Goal: Task Accomplishment & Management: Use online tool/utility

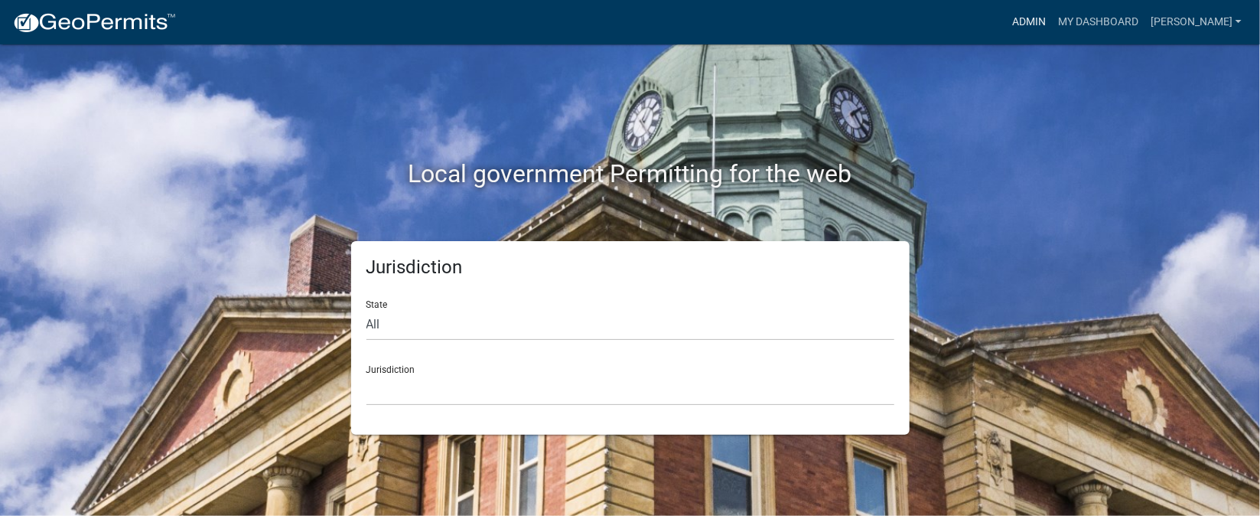
click at [1052, 20] on link "Admin" at bounding box center [1029, 22] width 46 height 29
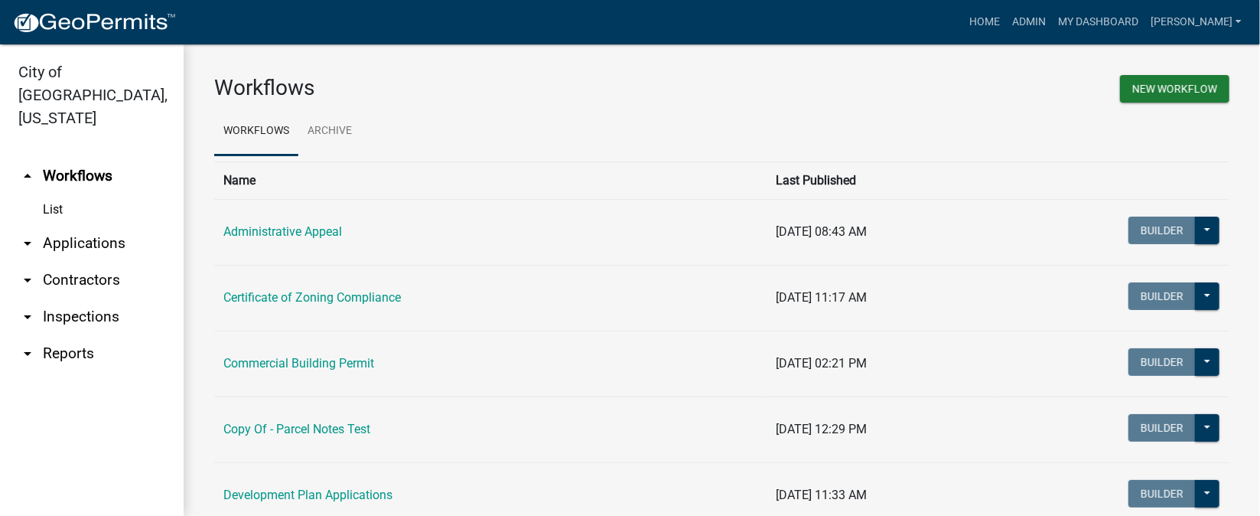
click at [91, 298] on link "arrow_drop_down Inspections" at bounding box center [92, 316] width 184 height 37
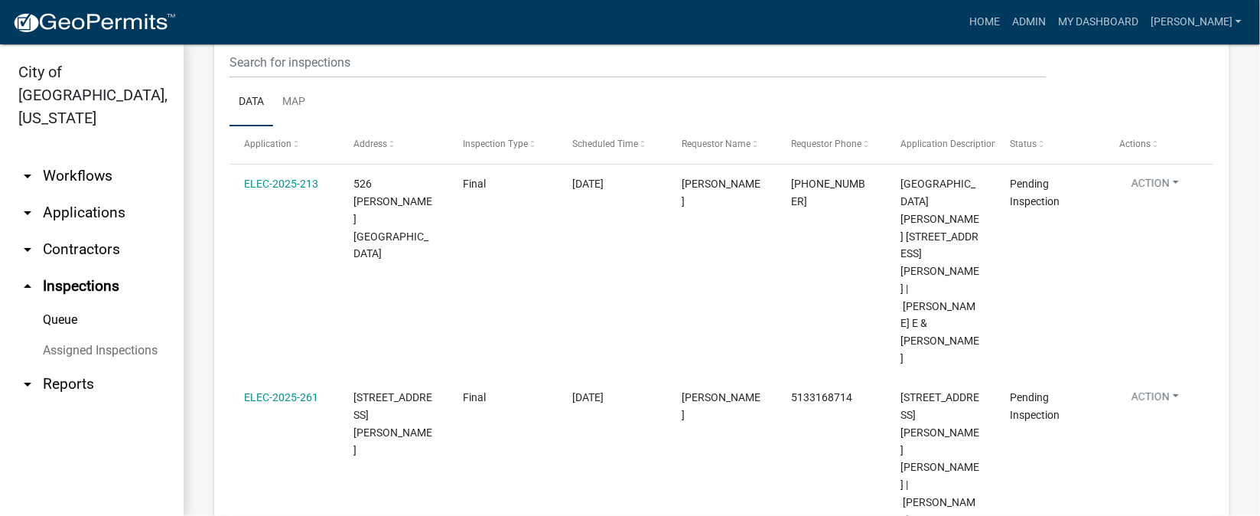
scroll to position [190, 0]
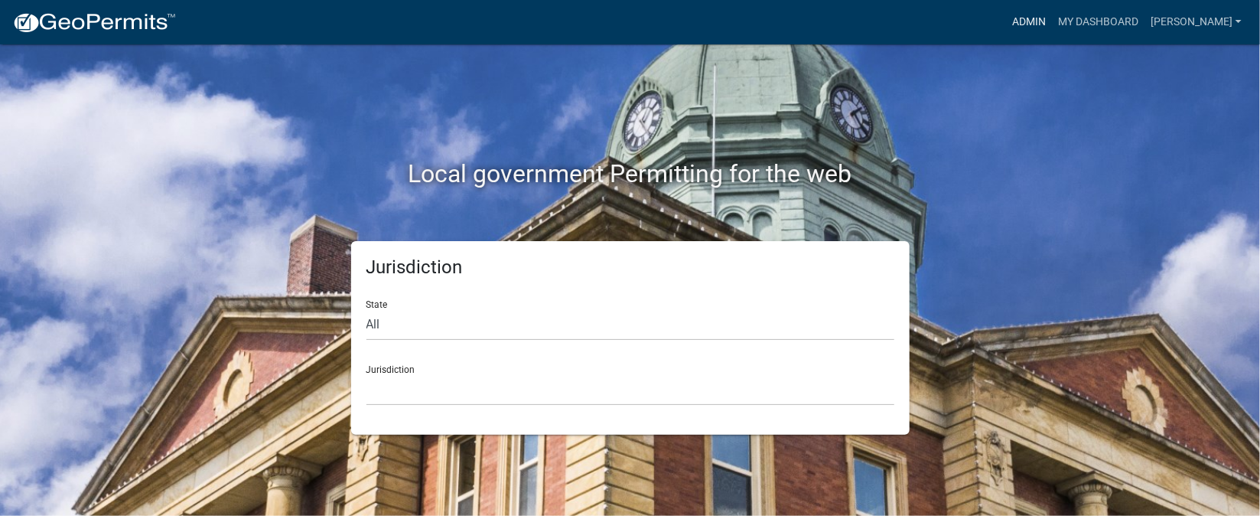
click at [1052, 21] on link "Admin" at bounding box center [1029, 22] width 46 height 29
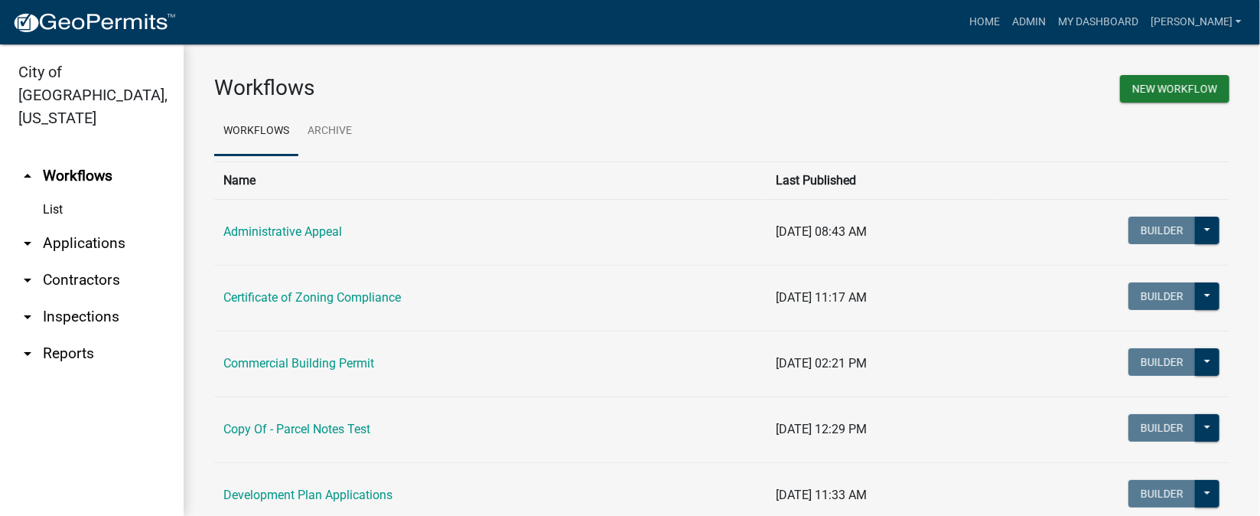
click at [65, 298] on link "arrow_drop_down Inspections" at bounding box center [92, 316] width 184 height 37
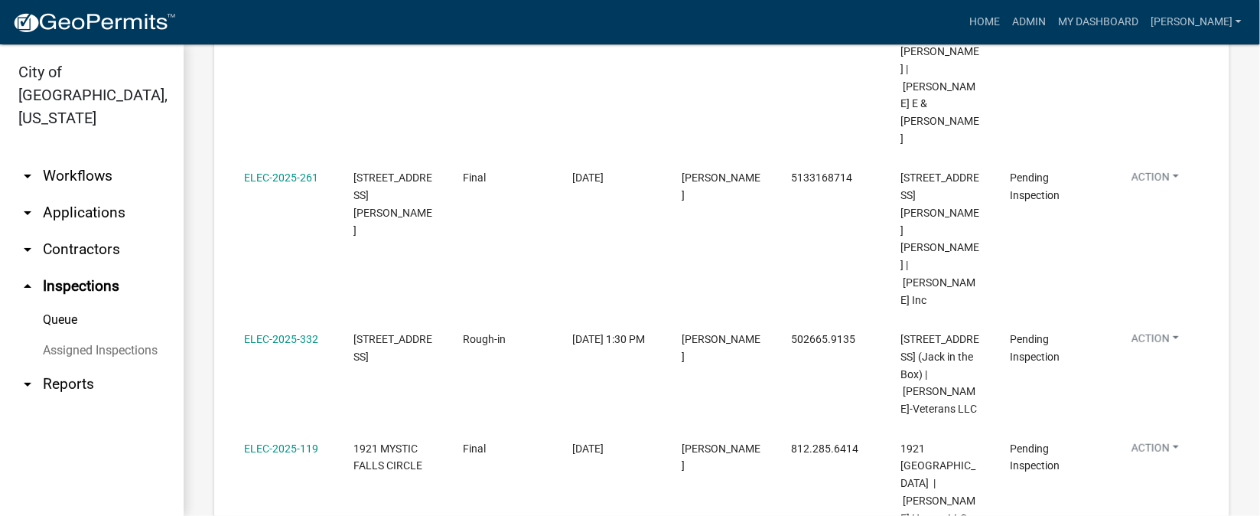
scroll to position [304, 0]
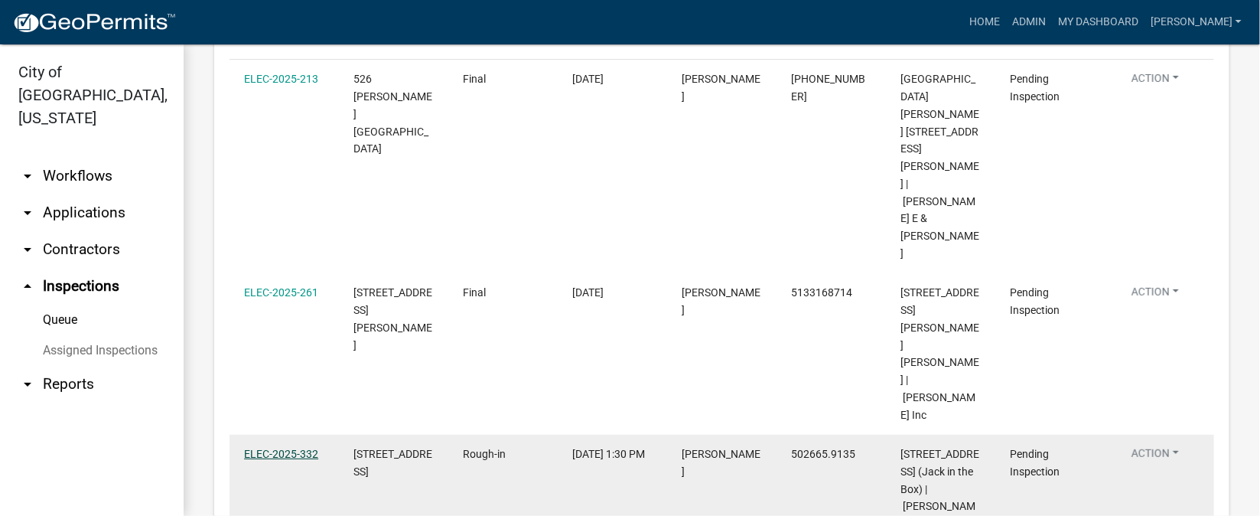
click at [298, 448] on link "ELEC-2025-332" at bounding box center [281, 454] width 74 height 12
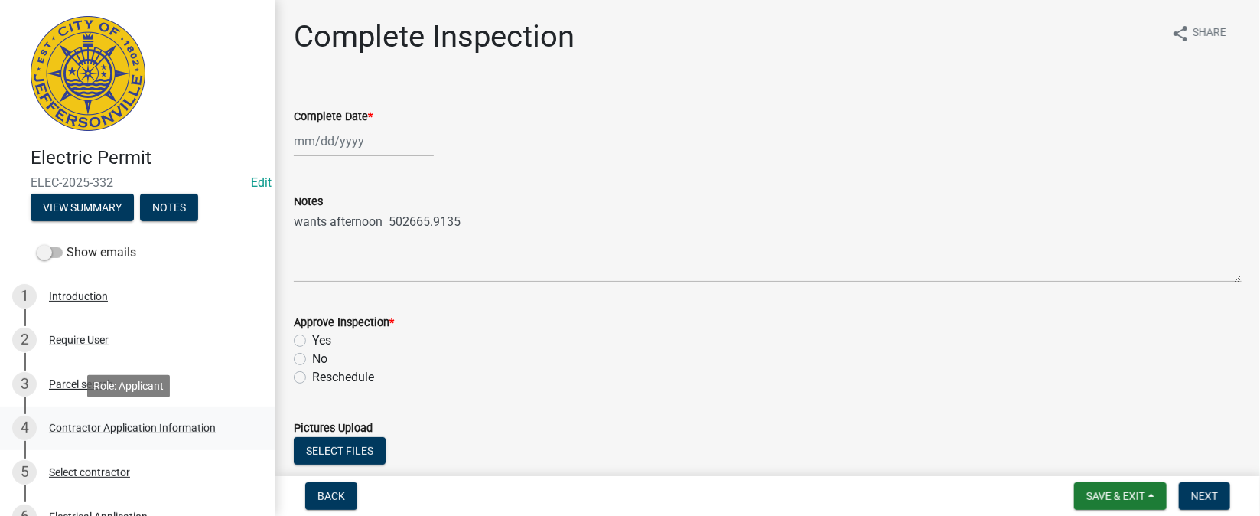
click at [169, 432] on div "Contractor Application Information" at bounding box center [132, 427] width 167 height 11
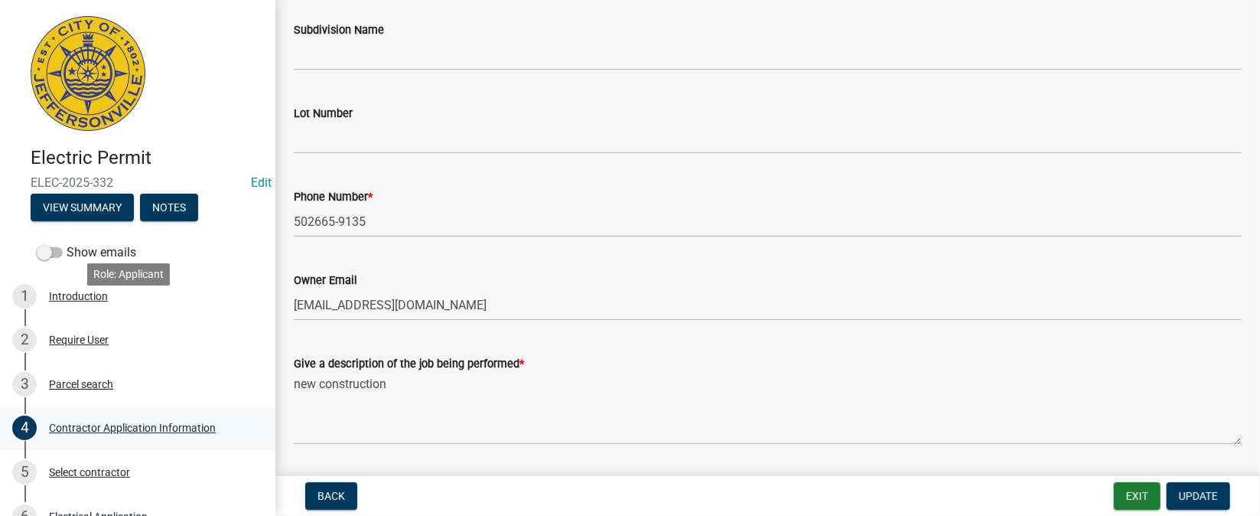
scroll to position [114, 0]
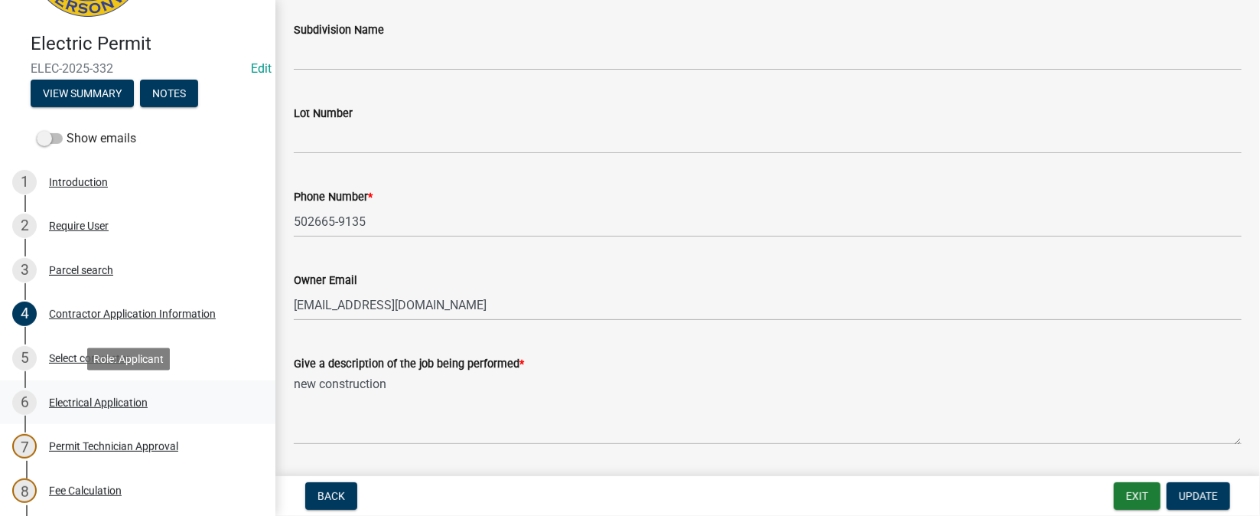
click at [85, 400] on div "Electrical Application" at bounding box center [98, 402] width 99 height 11
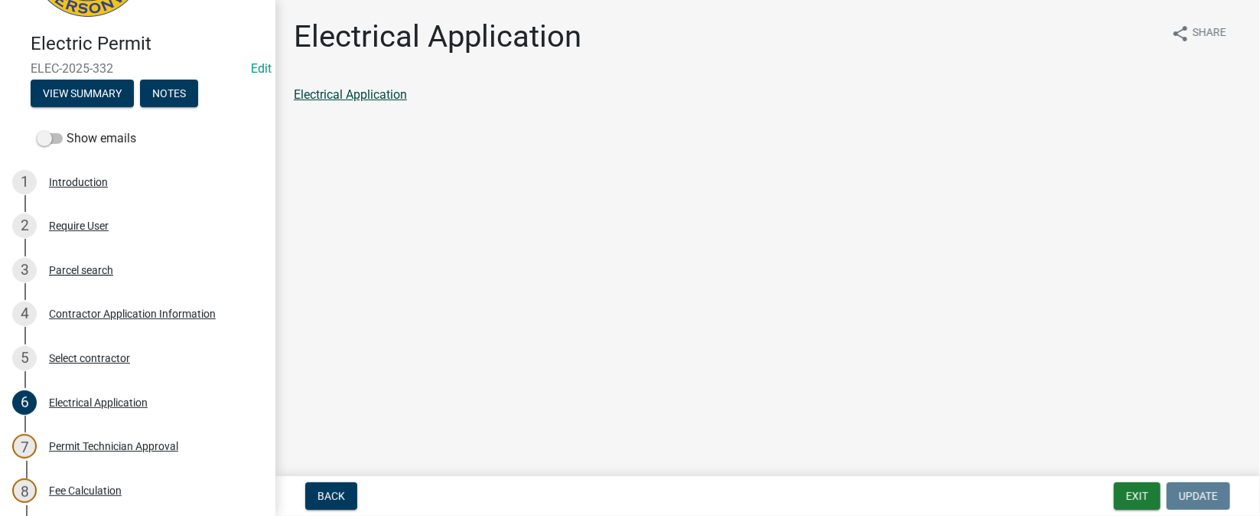
click at [379, 99] on link "Electrical Application" at bounding box center [350, 94] width 113 height 15
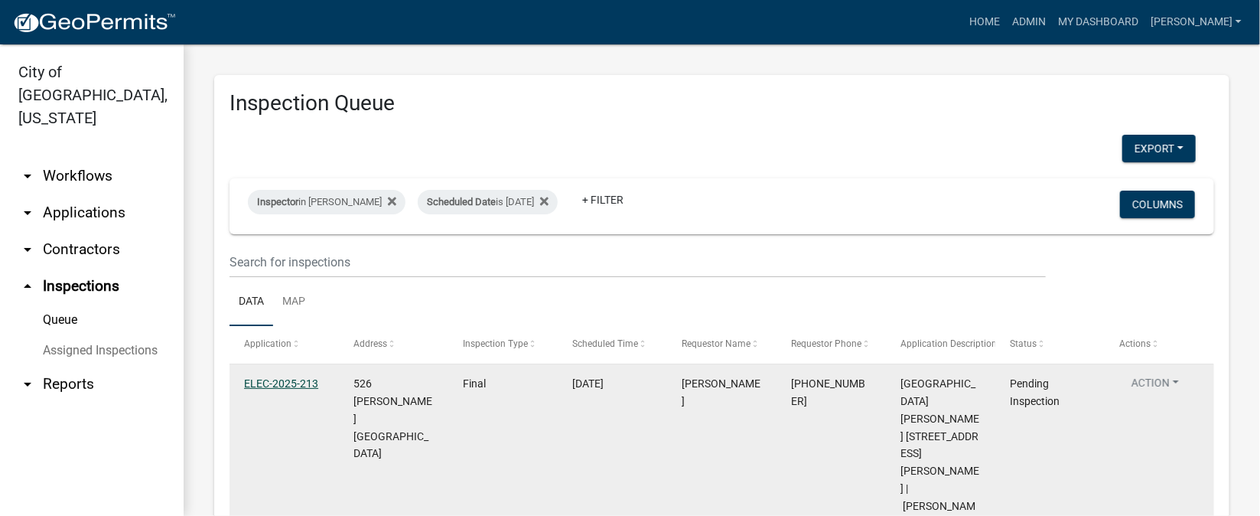
click at [307, 386] on link "ELEC-2025-213" at bounding box center [281, 383] width 74 height 12
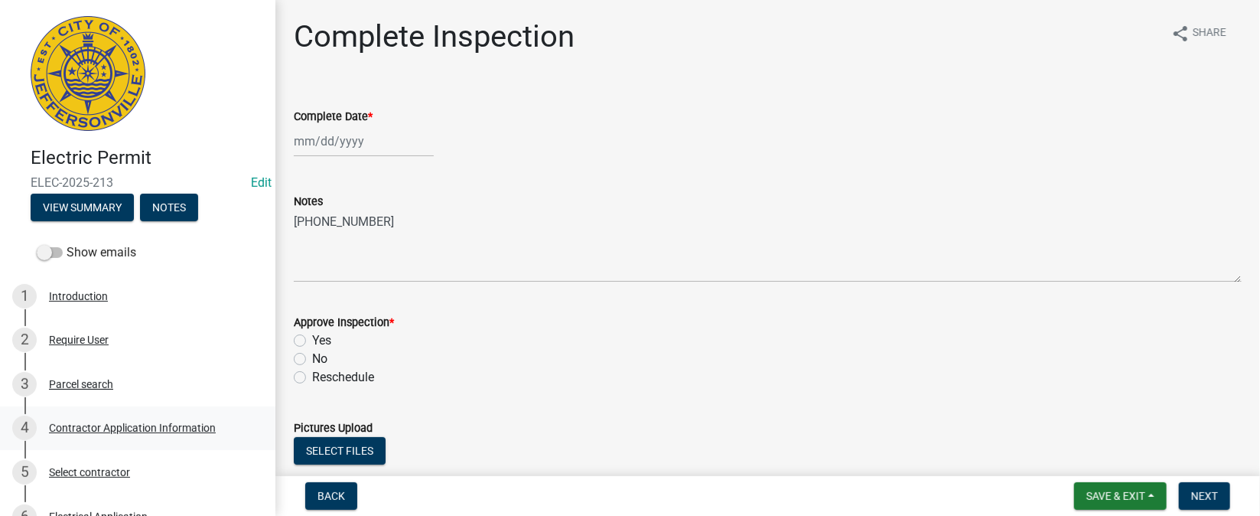
click at [137, 428] on div "Contractor Application Information" at bounding box center [132, 427] width 167 height 11
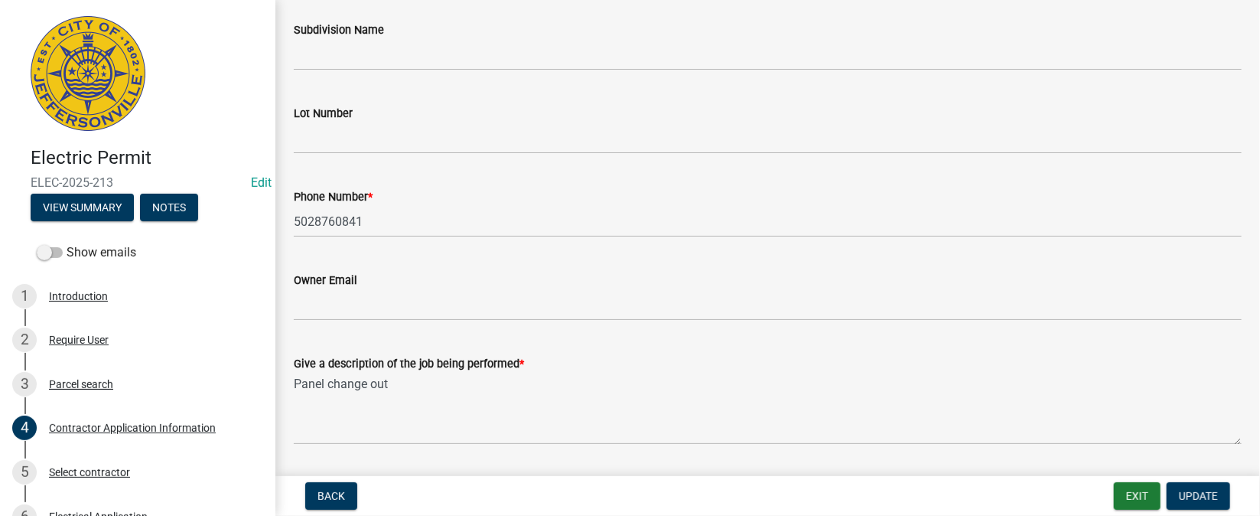
scroll to position [458, 0]
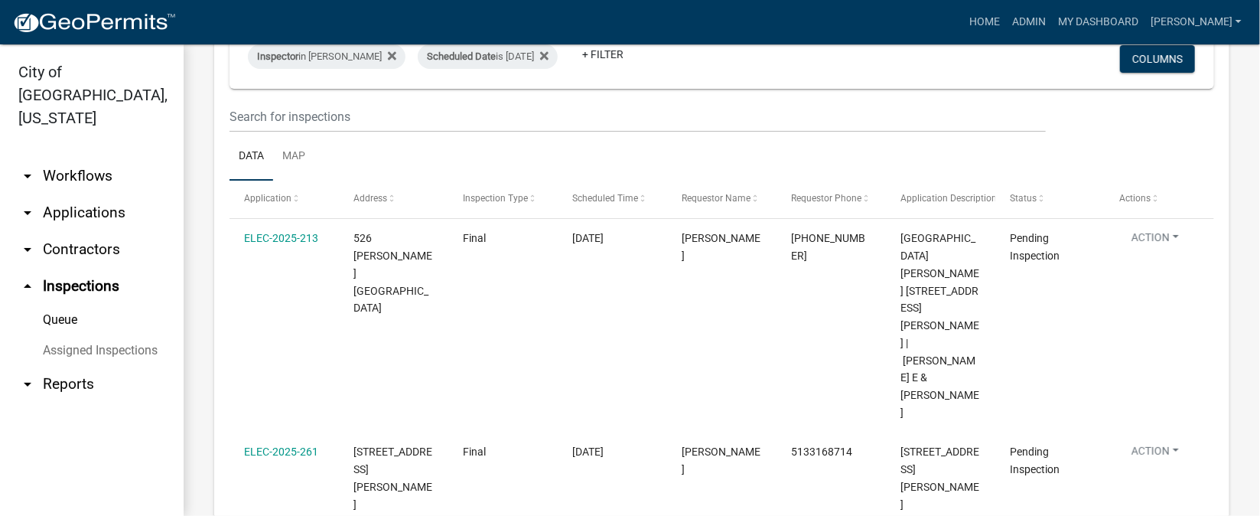
scroll to position [114, 0]
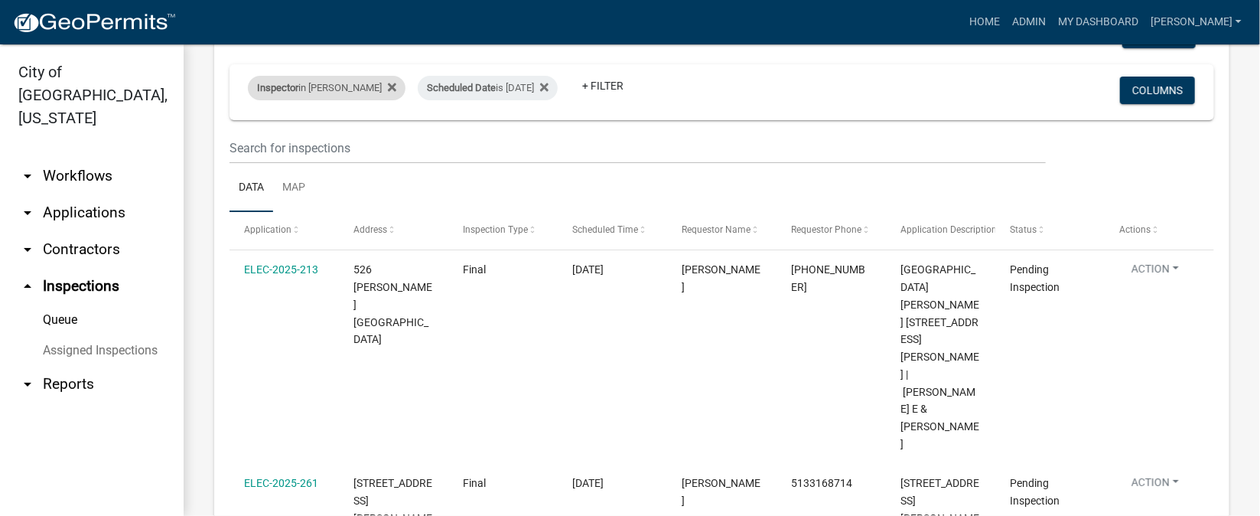
click at [366, 88] on div "Inspector in [PERSON_NAME]" at bounding box center [327, 88] width 158 height 24
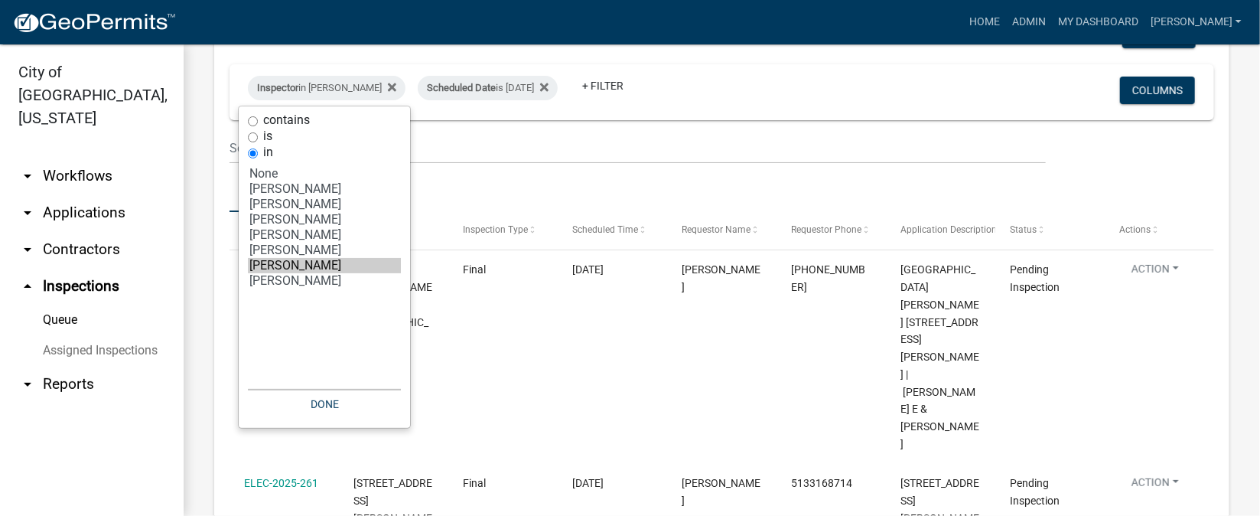
select select "6: 'fdb3bcc6-ce93-4663-8a18-5c08884dd177'"
click at [302, 252] on option "[PERSON_NAME]" at bounding box center [324, 250] width 153 height 15
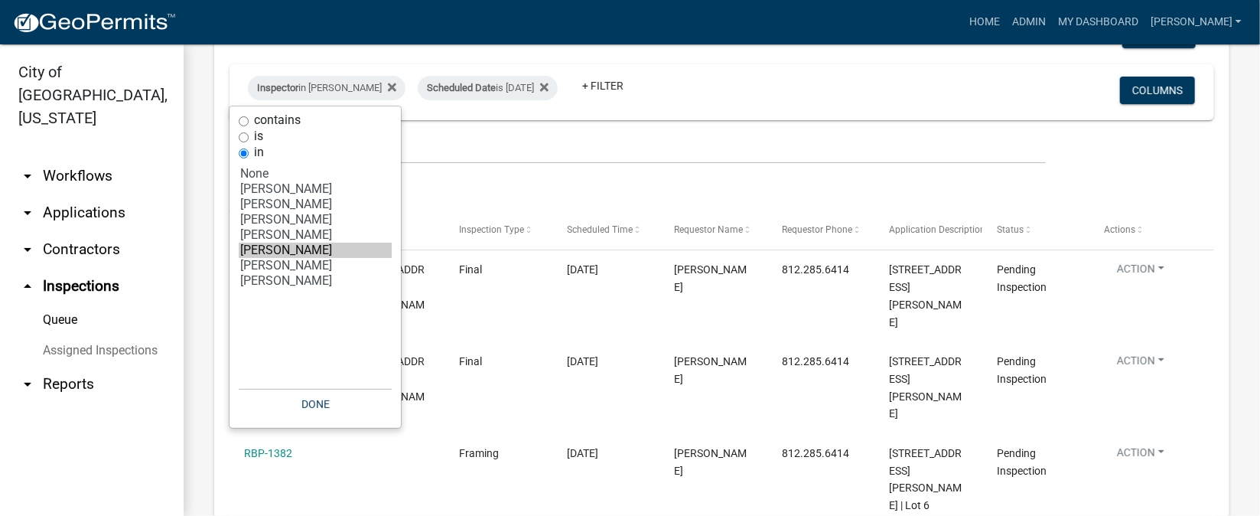
click at [831, 86] on div "Inspector in [PERSON_NAME] Scheduled Date is [DATE] + Filter" at bounding box center [559, 92] width 647 height 40
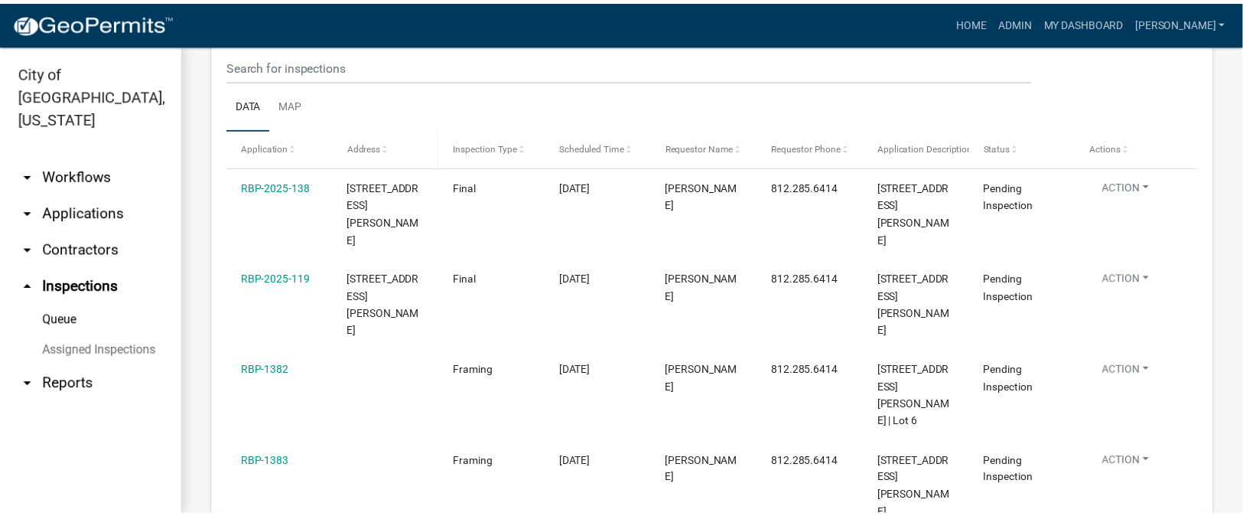
scroll to position [0, 0]
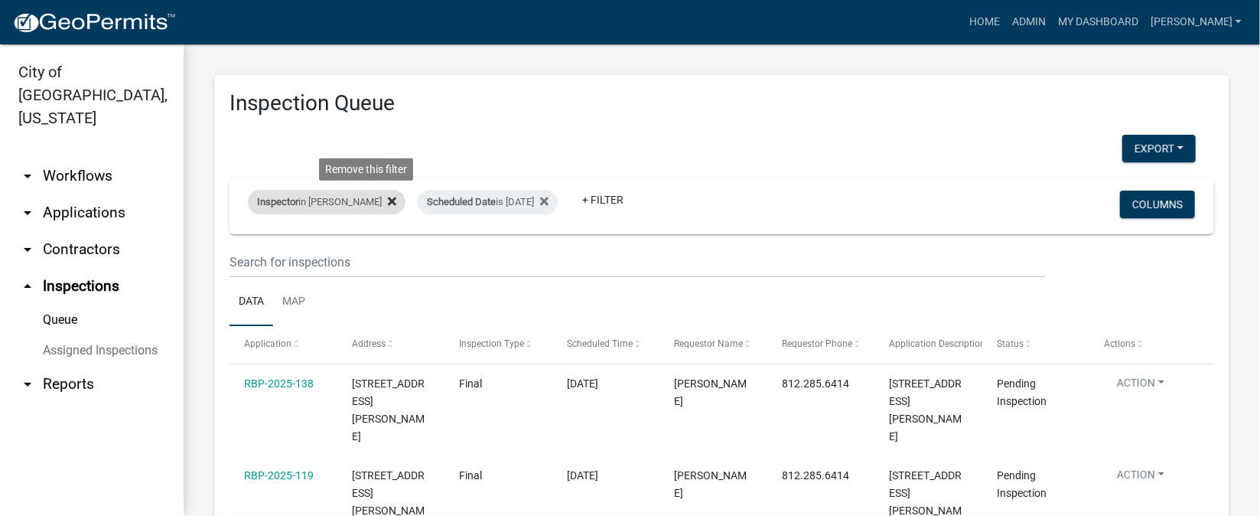
click at [382, 203] on fa-icon at bounding box center [389, 202] width 15 height 24
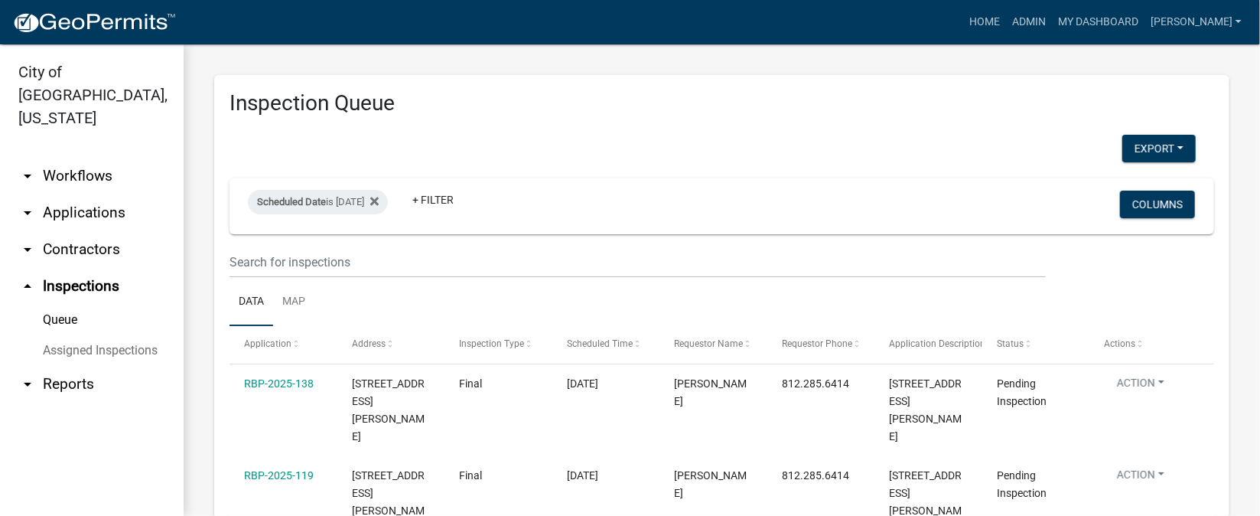
select select "1: 25"
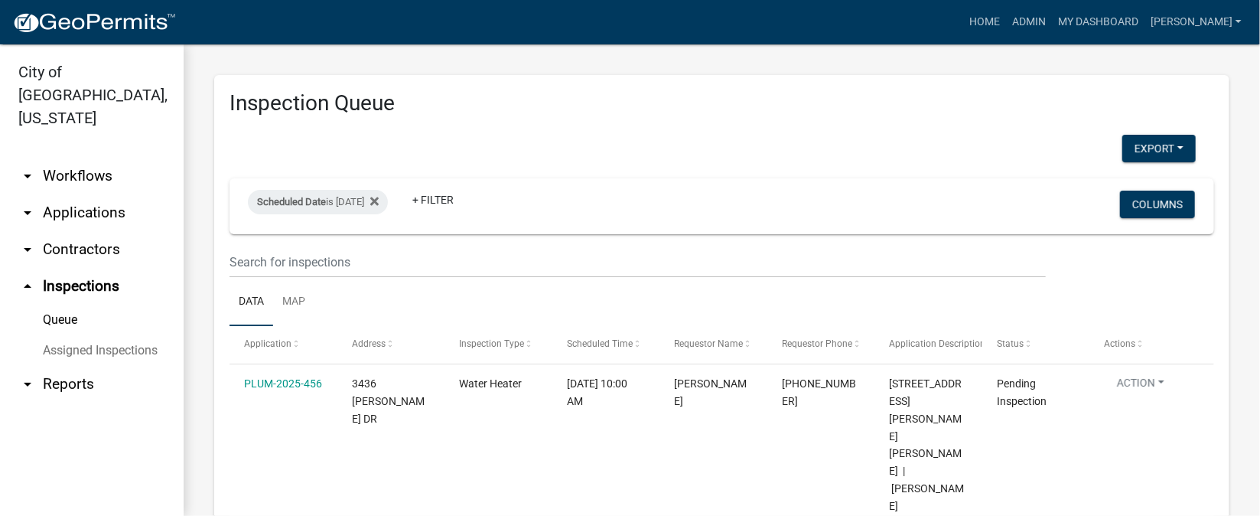
click at [362, 203] on div "Scheduled Date is [DATE]" at bounding box center [318, 202] width 140 height 24
click at [443, 197] on link "+ Filter" at bounding box center [433, 200] width 66 height 28
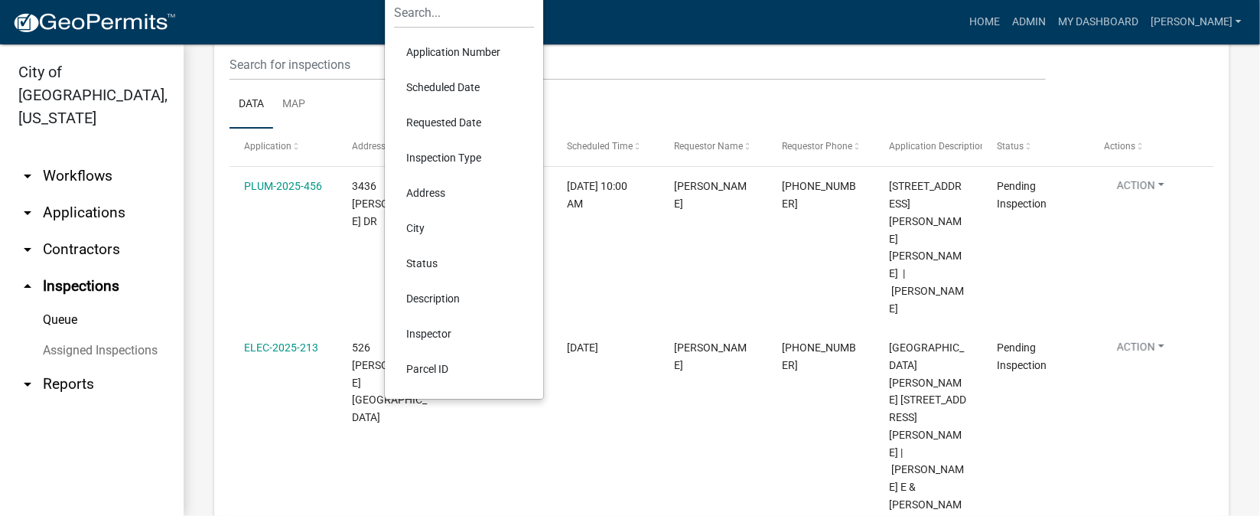
scroll to position [229, 0]
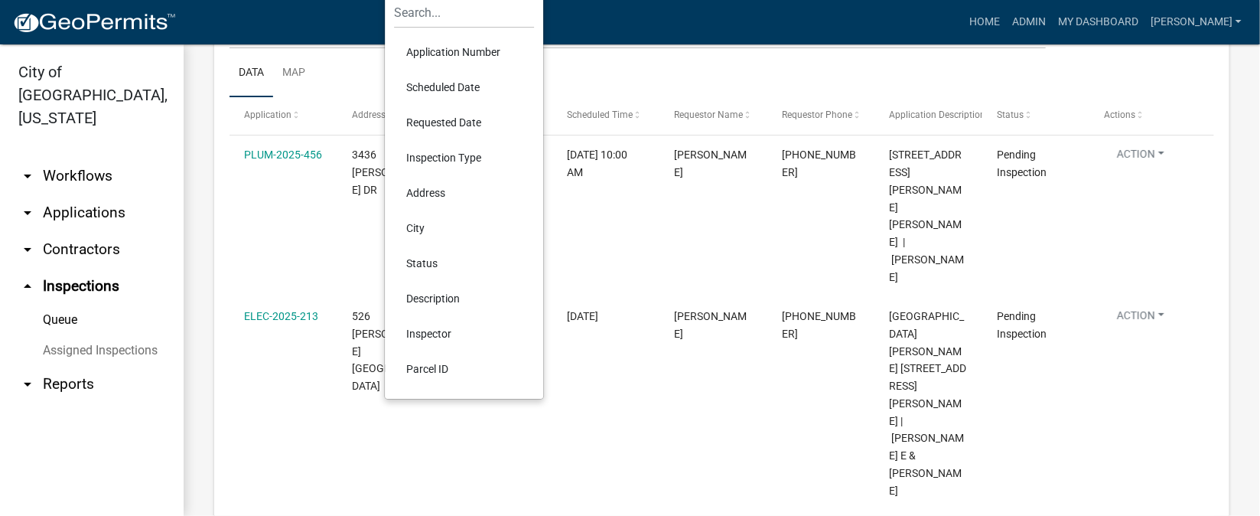
click at [419, 331] on li "Inspector" at bounding box center [464, 333] width 140 height 35
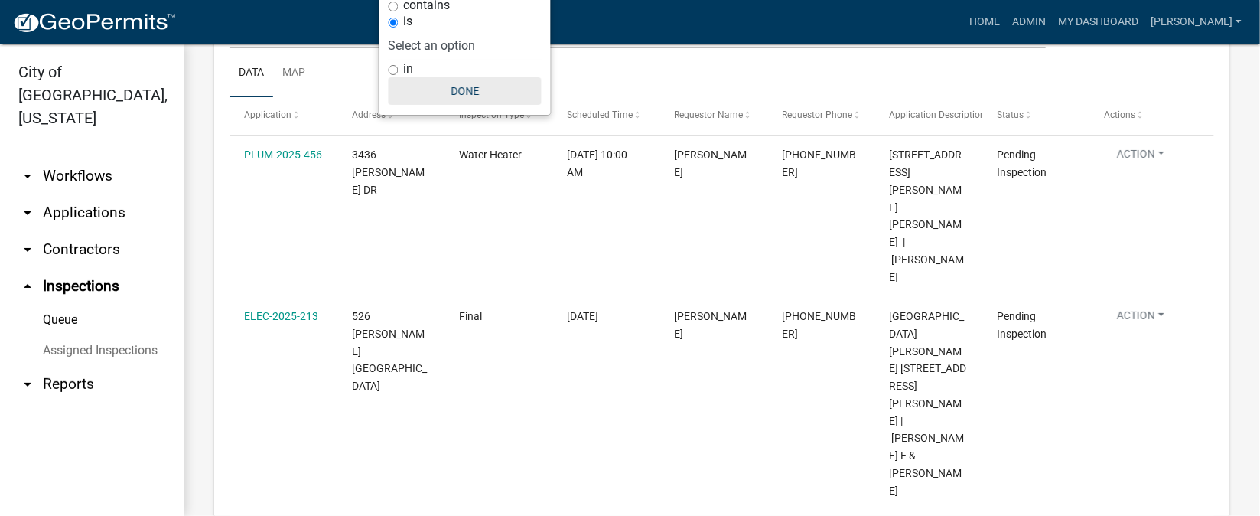
click at [466, 89] on button "Done" at bounding box center [465, 91] width 153 height 28
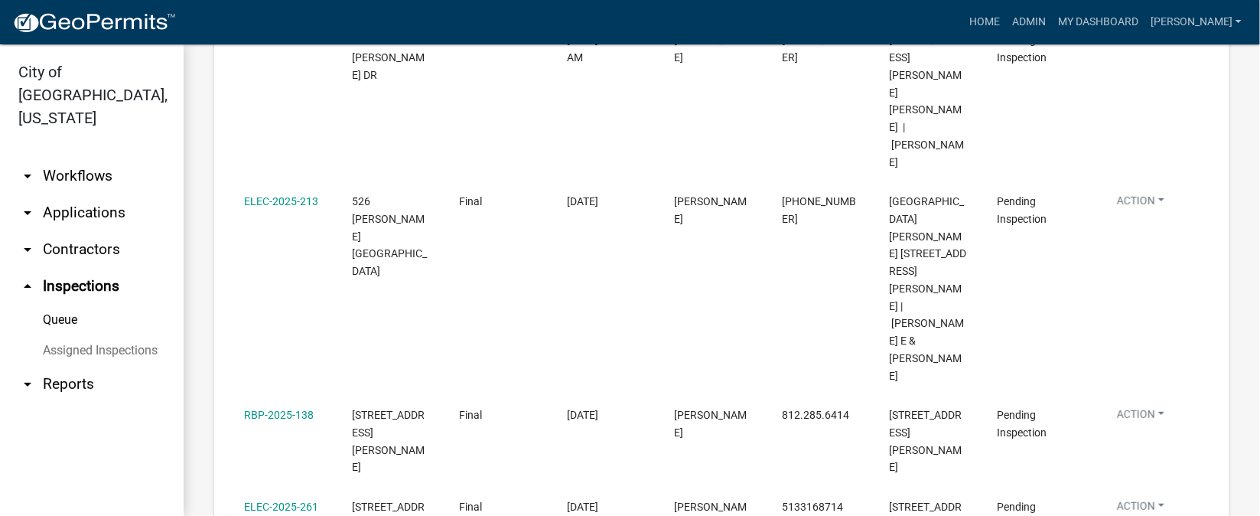
scroll to position [114, 0]
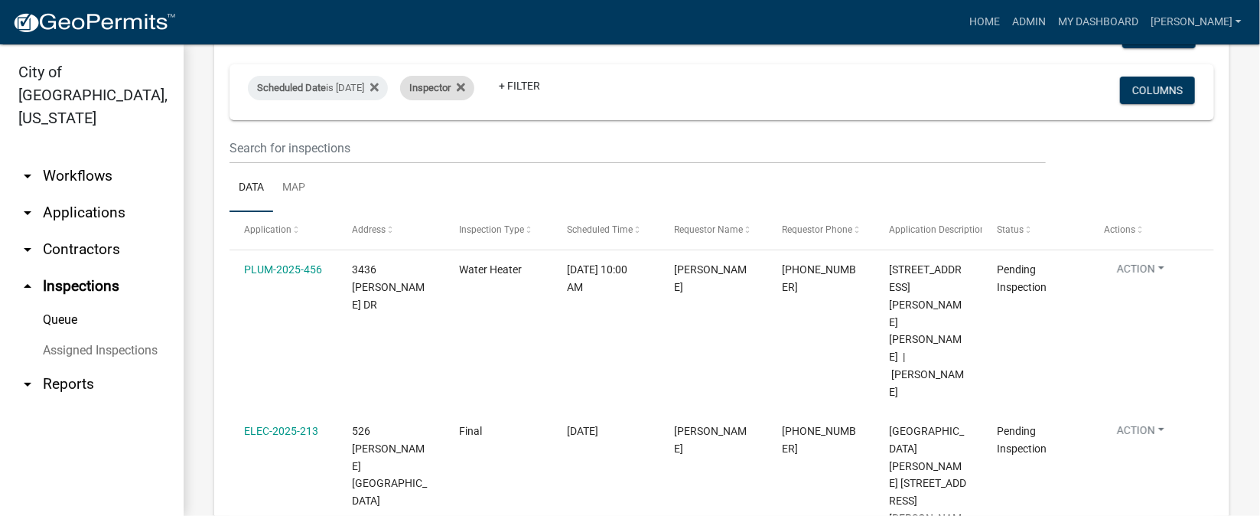
click at [451, 84] on span "Inspector" at bounding box center [429, 87] width 41 height 11
click at [736, 95] on div "Scheduled Date is [DATE] Inspector + Filter" at bounding box center [559, 92] width 647 height 40
click at [451, 83] on span "Inspector" at bounding box center [429, 87] width 41 height 11
click at [421, 157] on select "Select an option None [PERSON_NAME] [PERSON_NAME] [PERSON_NAME] [PERSON_NAME] […" at bounding box center [465, 160] width 153 height 31
select select "36a8b8f0-2ef8-43e9-ae06-718f51af8d36"
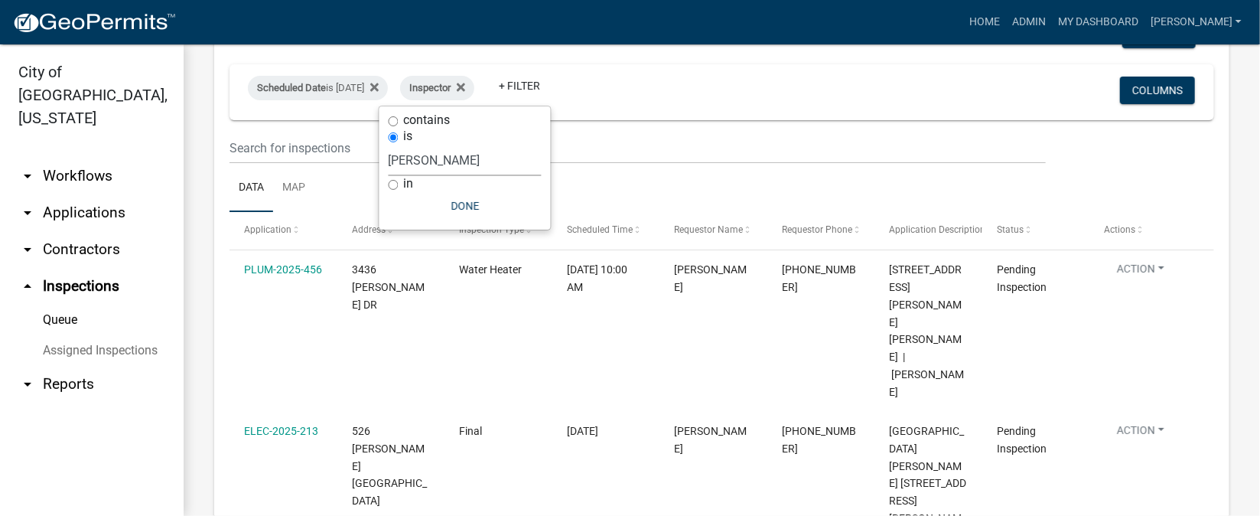
click at [427, 145] on select "Select an option None [PERSON_NAME] [PERSON_NAME] [PERSON_NAME] [PERSON_NAME] […" at bounding box center [465, 160] width 153 height 31
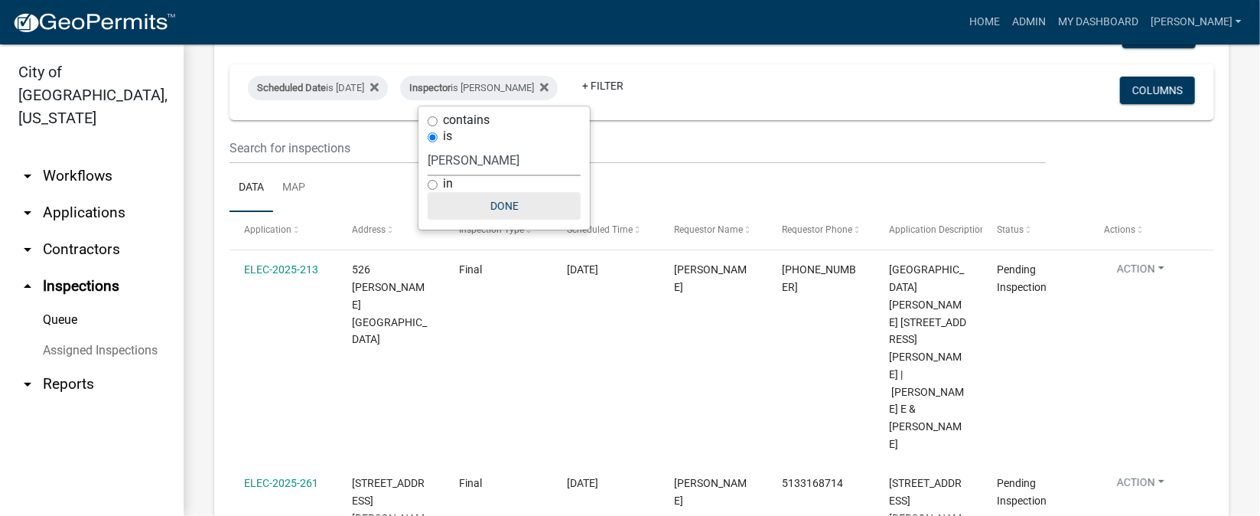
click at [492, 203] on button "Done" at bounding box center [504, 206] width 153 height 28
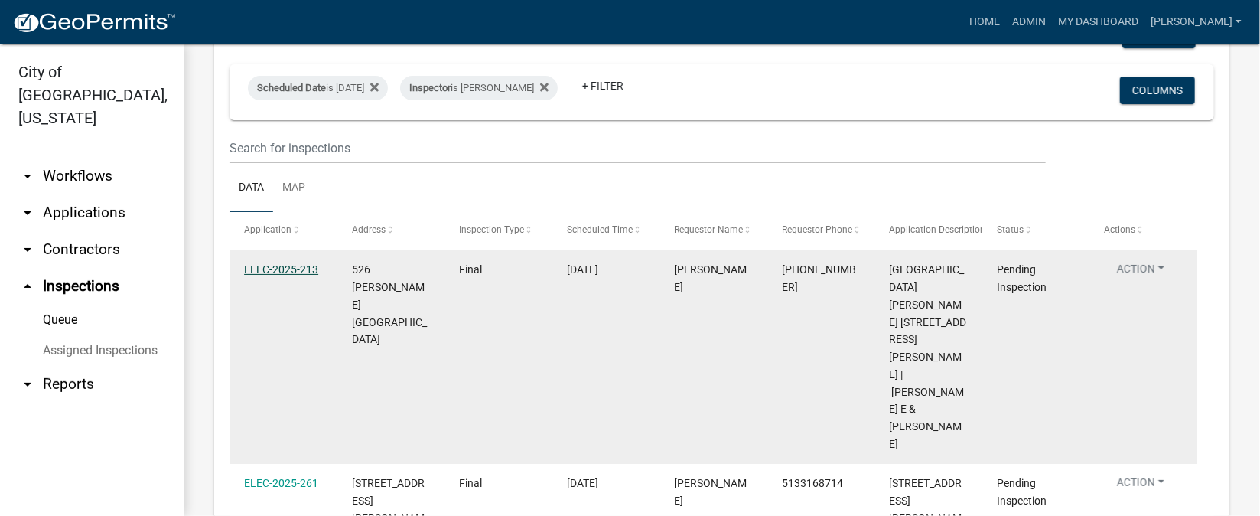
click at [282, 272] on link "ELEC-2025-213" at bounding box center [281, 269] width 74 height 12
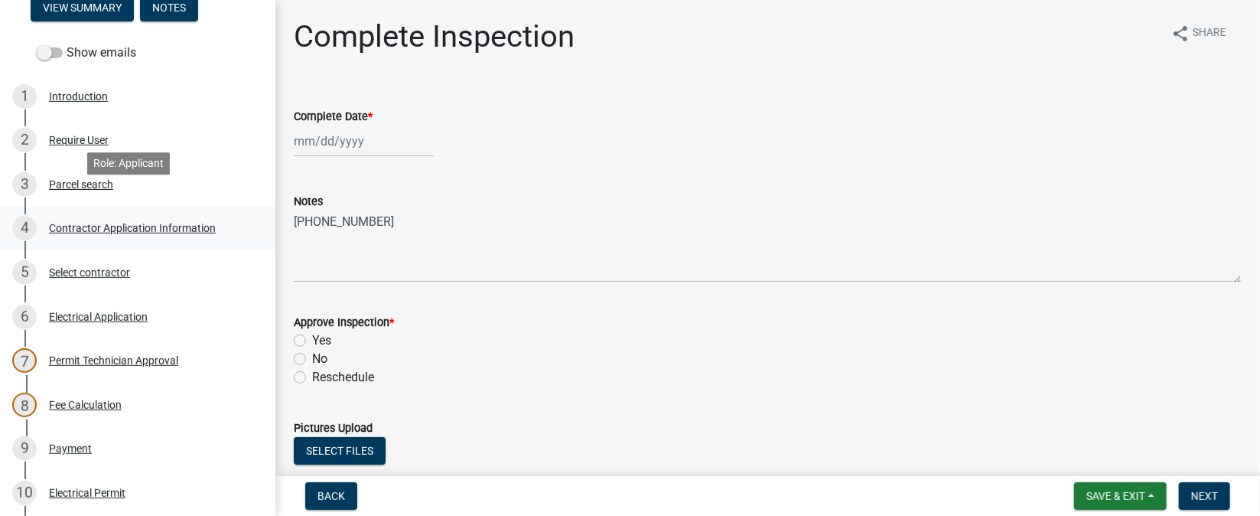
scroll to position [229, 0]
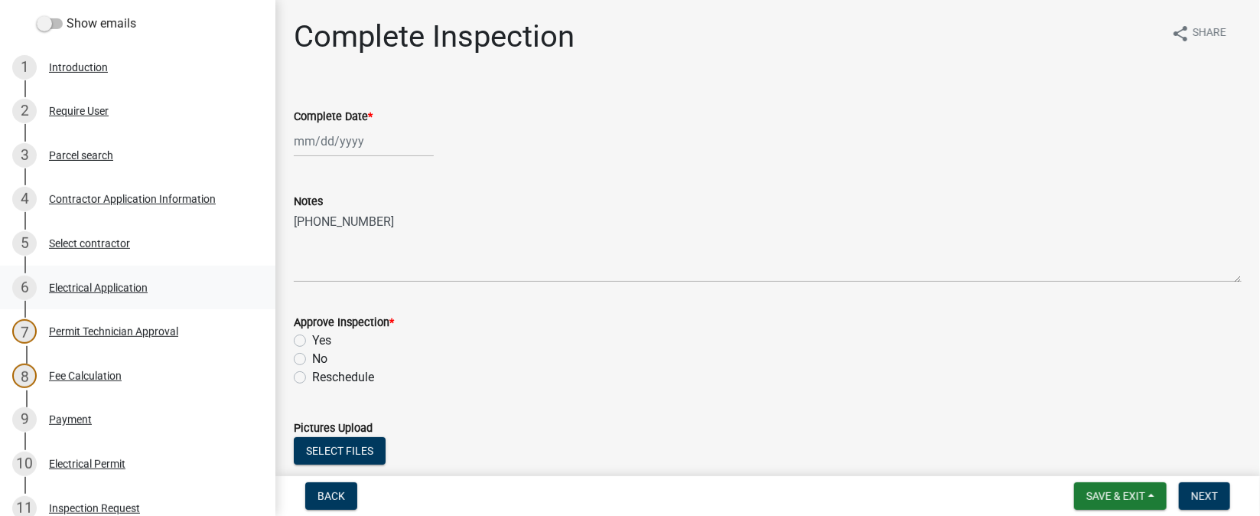
click at [89, 287] on div "Electrical Application" at bounding box center [98, 287] width 99 height 11
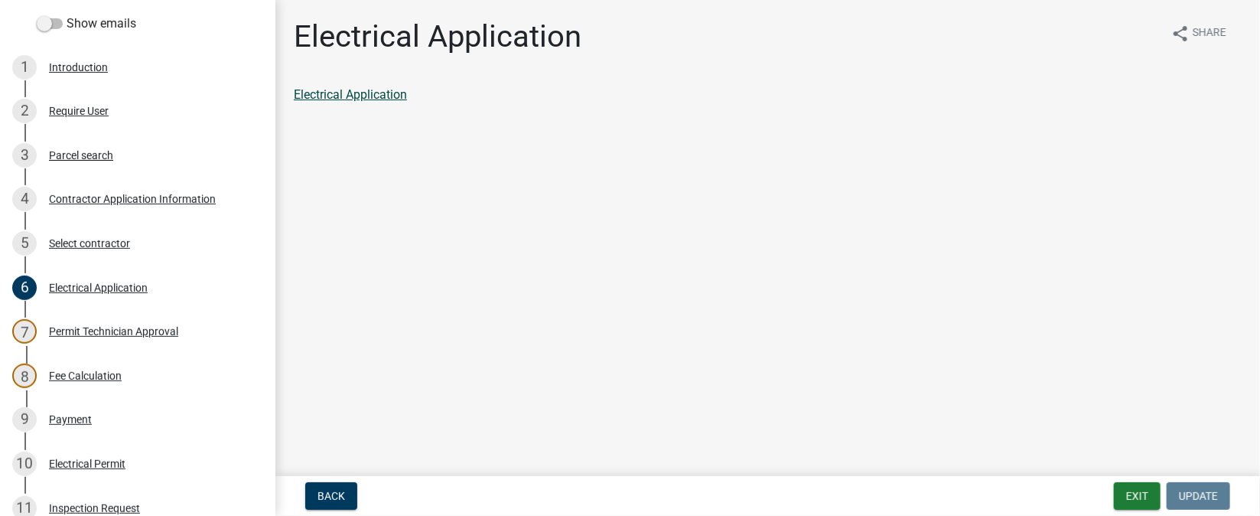
click at [334, 96] on link "Electrical Application" at bounding box center [350, 94] width 113 height 15
click at [116, 198] on div "Contractor Application Information" at bounding box center [132, 199] width 167 height 11
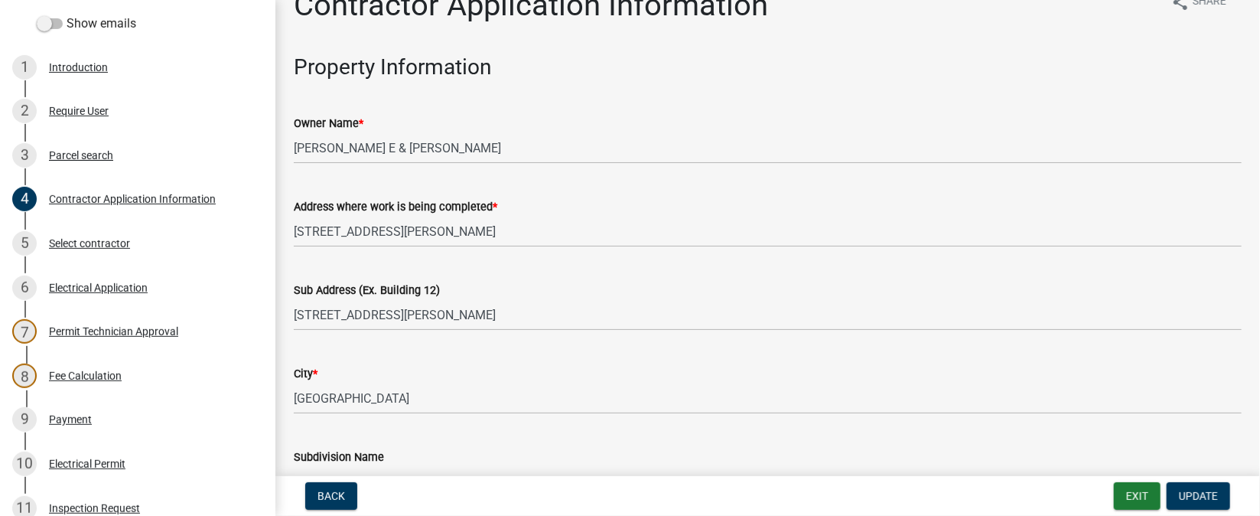
scroll to position [0, 0]
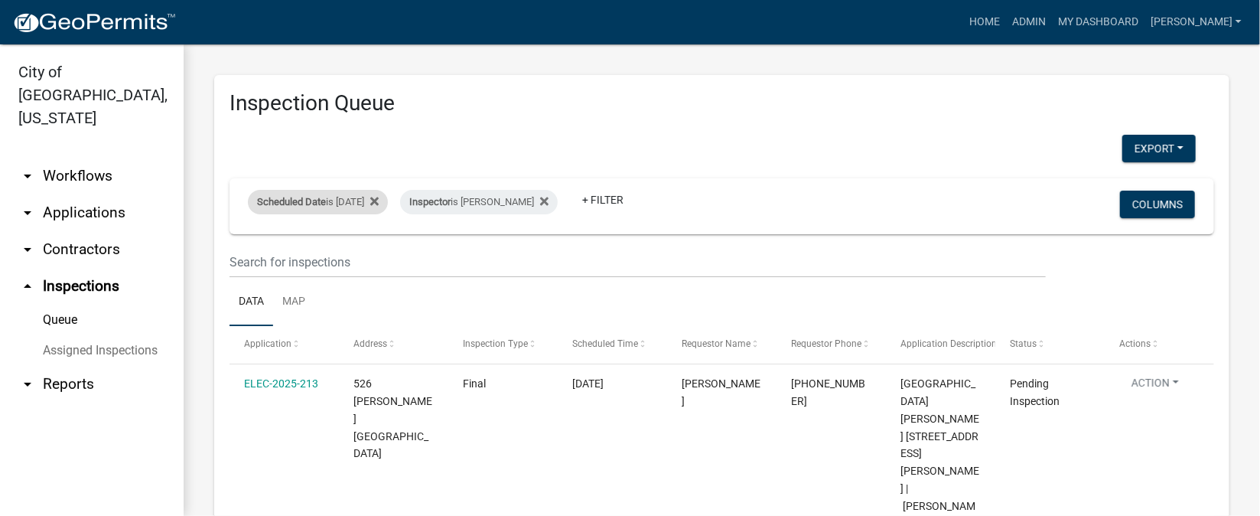
click at [379, 207] on div "Scheduled Date is [DATE]" at bounding box center [318, 202] width 140 height 24
click at [375, 253] on input "[DATE]" at bounding box center [331, 258] width 107 height 31
type input "[DATE]"
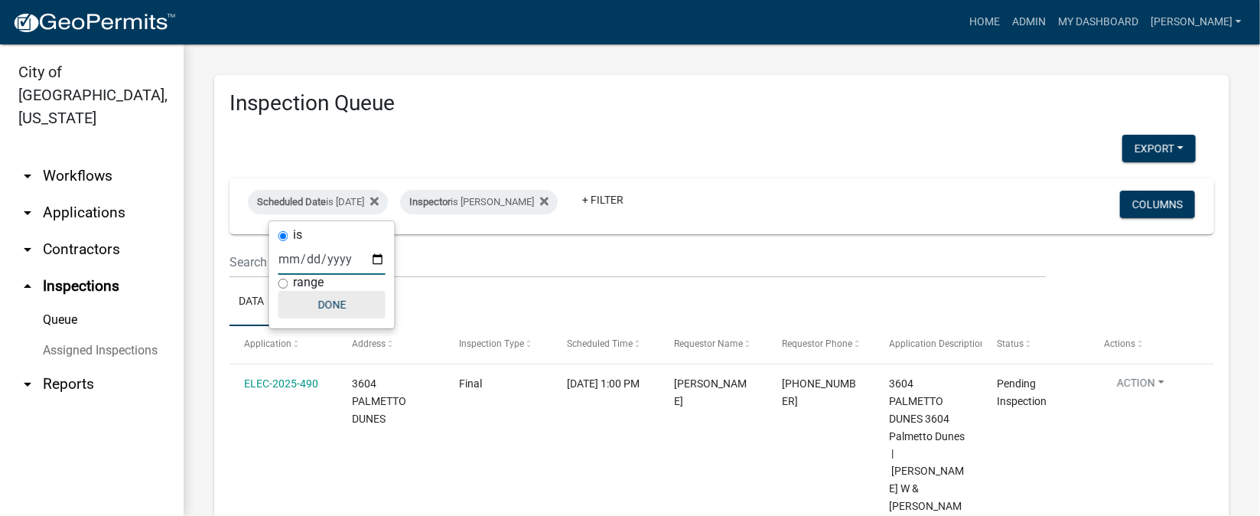
click at [329, 295] on button "Done" at bounding box center [331, 305] width 107 height 28
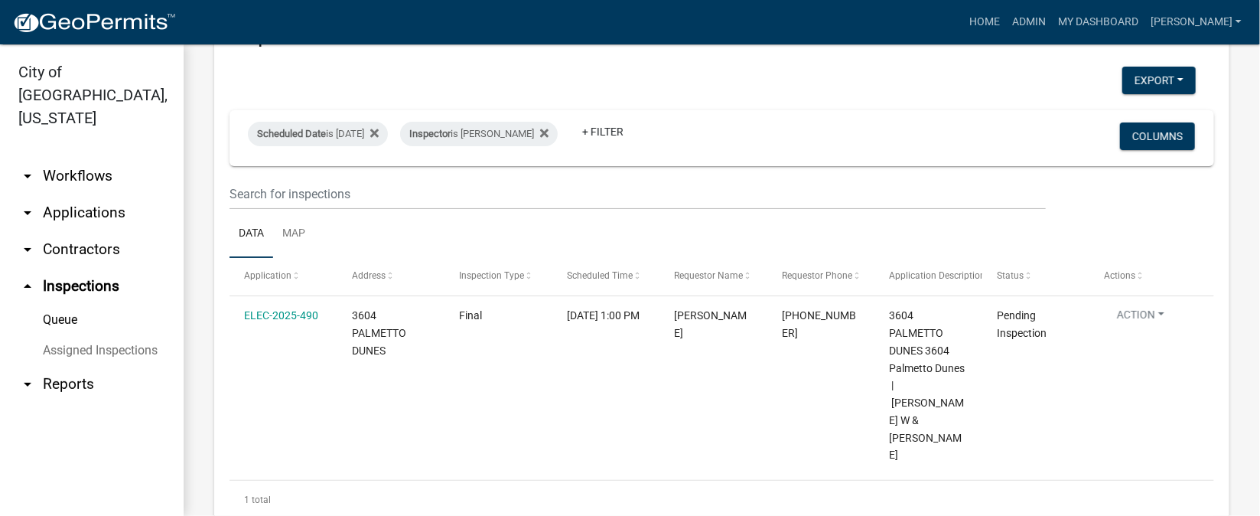
scroll to position [96, 0]
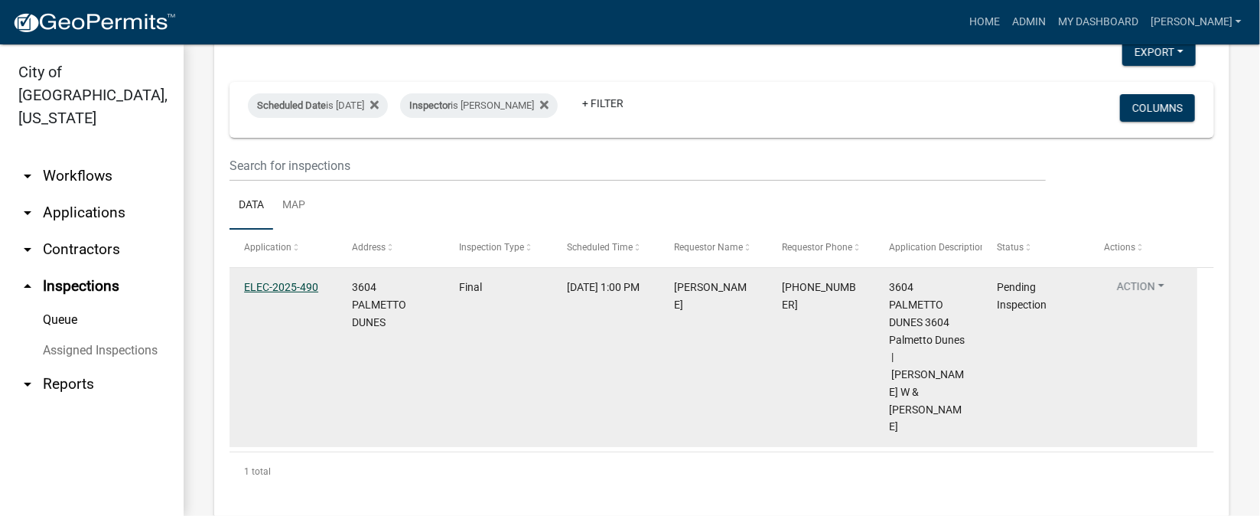
click at [298, 287] on link "ELEC-2025-490" at bounding box center [281, 287] width 74 height 12
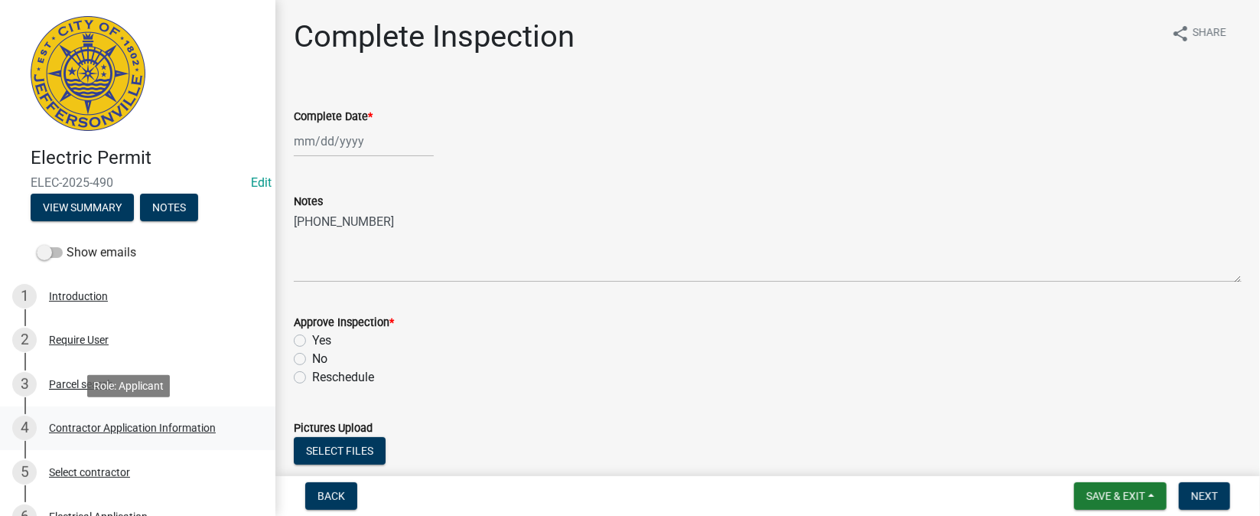
click at [156, 425] on div "Contractor Application Information" at bounding box center [132, 427] width 167 height 11
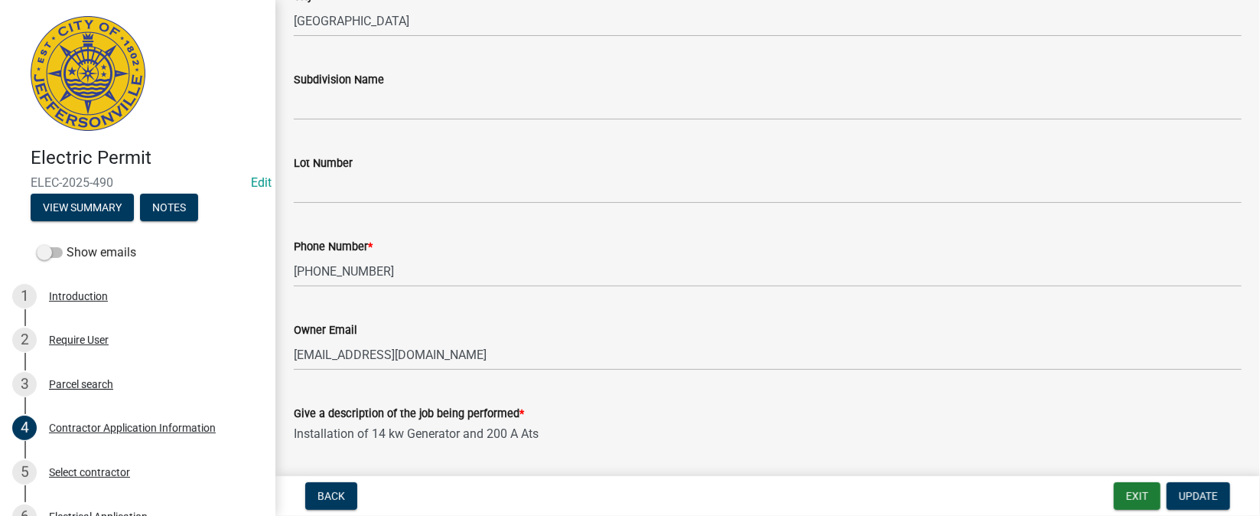
scroll to position [458, 0]
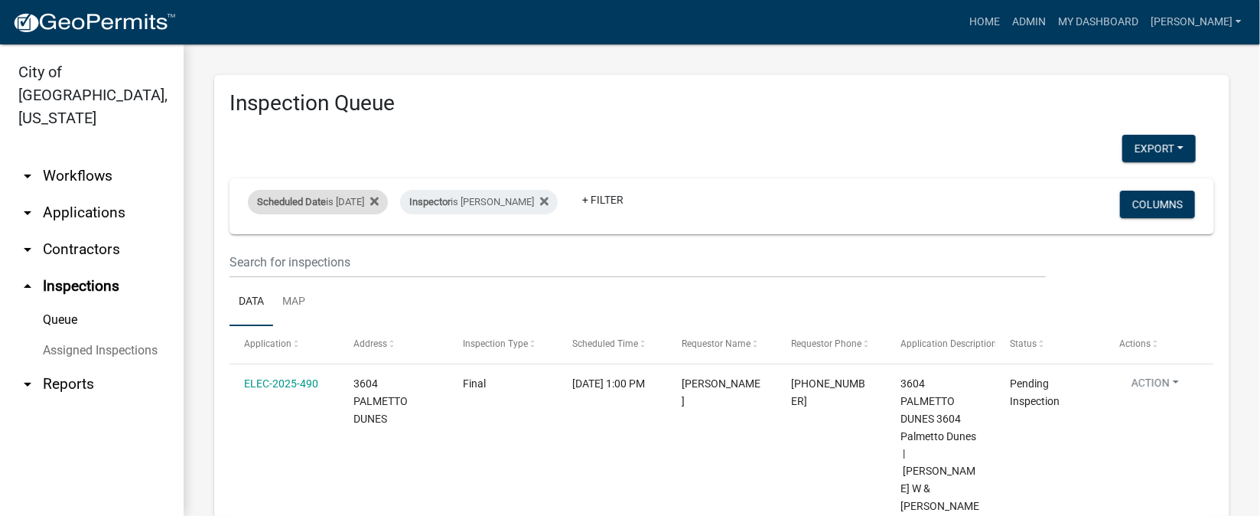
click at [383, 206] on div "Scheduled Date is [DATE]" at bounding box center [318, 202] width 140 height 24
click at [376, 257] on input "[DATE]" at bounding box center [331, 258] width 107 height 31
type input "[DATE]"
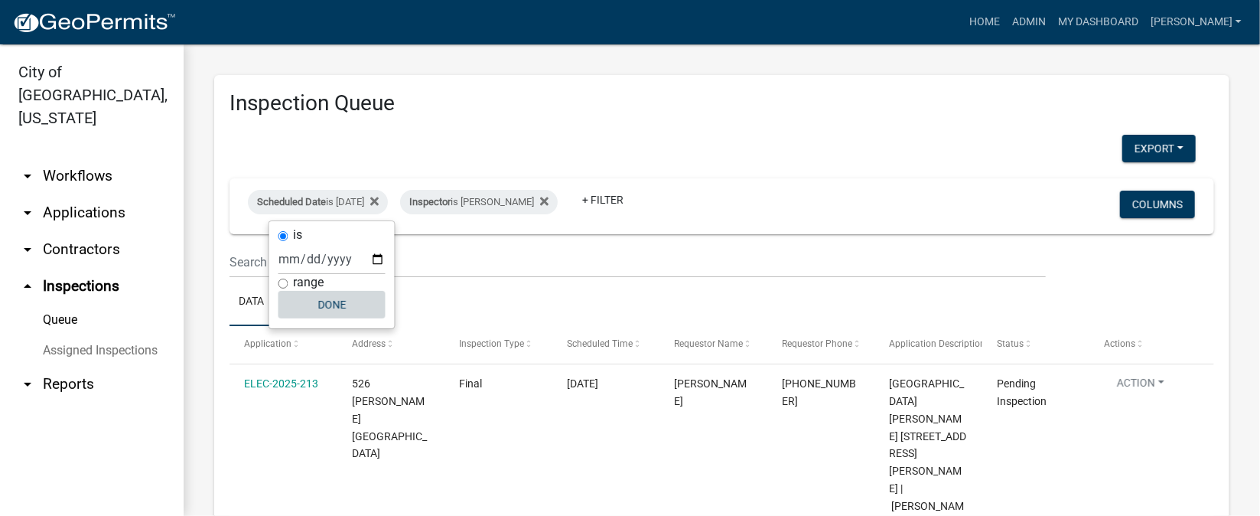
click at [328, 305] on button "Done" at bounding box center [331, 305] width 107 height 28
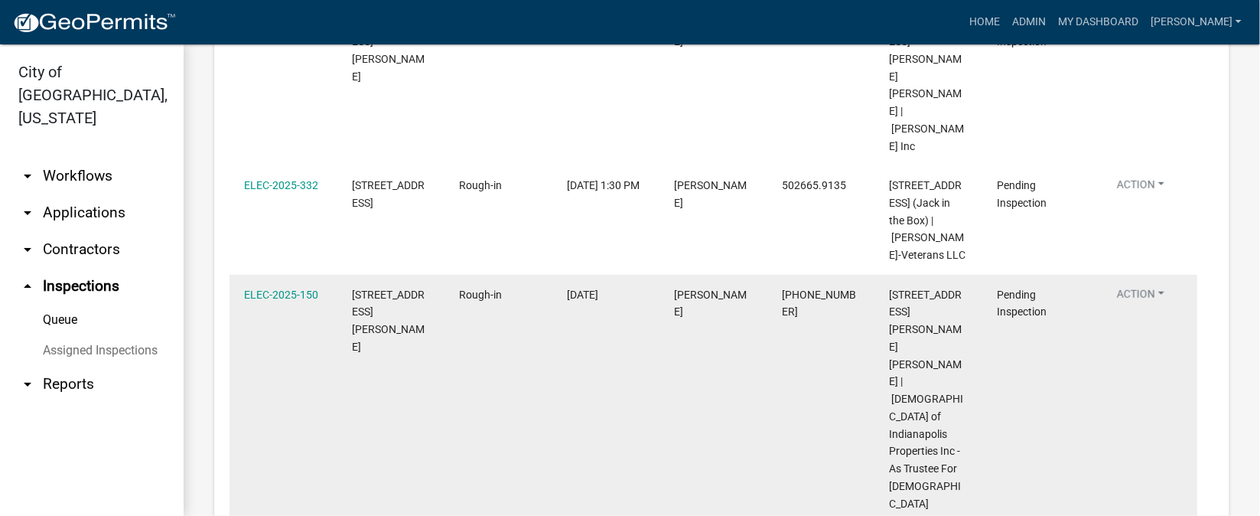
scroll to position [458, 0]
